Goal: Book appointment/travel/reservation

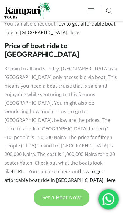
scroll to position [823, 0]
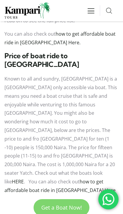
click at [95, 10] on icon at bounding box center [91, 11] width 9 height 9
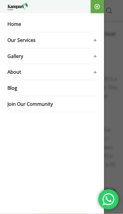
scroll to position [824, 0]
click at [70, 55] on span at bounding box center [74, 56] width 45 height 10
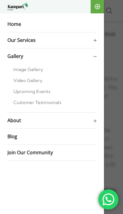
click at [14, 69] on span "Image Gallery" at bounding box center [28, 70] width 30 height 6
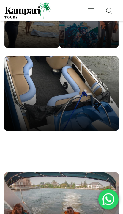
scroll to position [910, 0]
click at [92, 9] on icon at bounding box center [91, 11] width 9 height 9
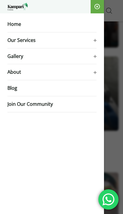
click at [67, 51] on li "Gallery Image Gallery Video Gallery Upcoming Events Customer Testimonials" at bounding box center [51, 56] width 89 height 16
click at [93, 37] on span at bounding box center [74, 40] width 45 height 10
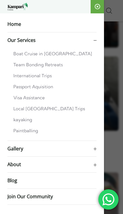
click at [28, 131] on span "Paintballing" at bounding box center [25, 131] width 25 height 6
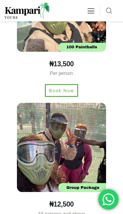
scroll to position [517, 0]
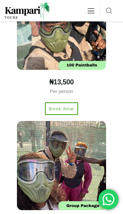
click at [95, 11] on icon at bounding box center [91, 11] width 9 height 9
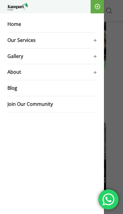
click at [91, 42] on span at bounding box center [74, 40] width 45 height 10
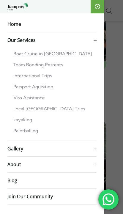
click at [22, 115] on link "kayaking" at bounding box center [54, 119] width 83 height 11
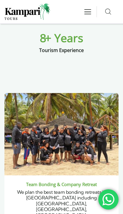
scroll to position [424, 0]
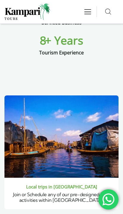
click at [52, 98] on img "2 / 6" at bounding box center [61, 136] width 114 height 82
click at [46, 95] on img "2 / 6" at bounding box center [61, 136] width 114 height 82
click at [85, 8] on icon at bounding box center [87, 11] width 9 height 9
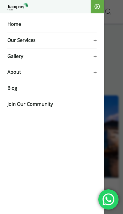
click at [13, 27] on span "Home" at bounding box center [14, 24] width 14 height 7
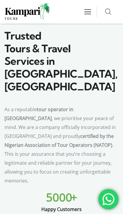
scroll to position [191, 0]
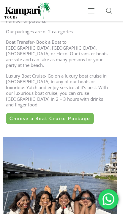
scroll to position [241, 0]
click at [84, 116] on span "Choose a Boat Cruise Package" at bounding box center [50, 118] width 81 height 4
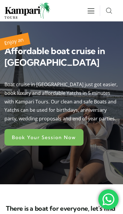
click at [68, 135] on span "Book Your Session Now" at bounding box center [44, 137] width 64 height 5
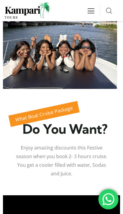
scroll to position [392, 0]
click at [60, 105] on span "What Boat Cruise Package" at bounding box center [44, 114] width 59 height 18
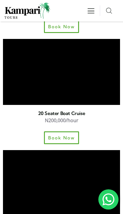
scroll to position [772, 0]
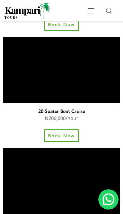
click at [70, 133] on span "Book Now" at bounding box center [61, 135] width 27 height 4
